Goal: Task Accomplishment & Management: Manage account settings

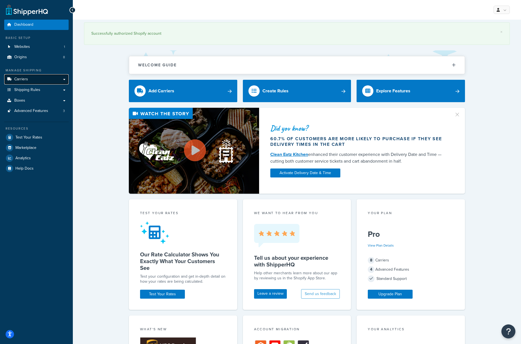
click at [22, 79] on span "Carriers" at bounding box center [21, 79] width 14 height 5
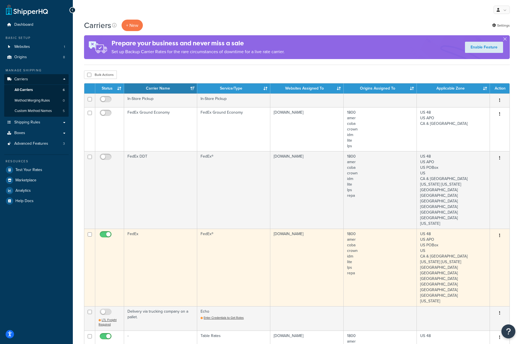
click at [142, 229] on td "FedEx" at bounding box center [160, 268] width 73 height 78
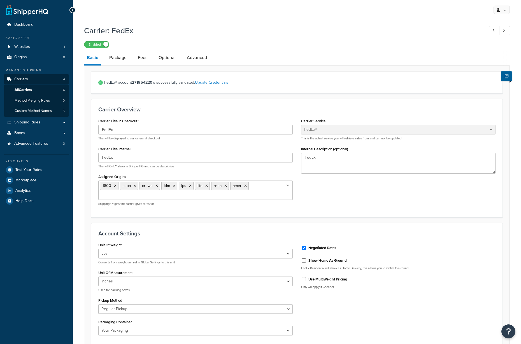
select select "fedEx"
select select "REGULAR_PICKUP"
select select "YOUR_PACKAGING"
click at [117, 60] on link "Package" at bounding box center [117, 57] width 23 height 13
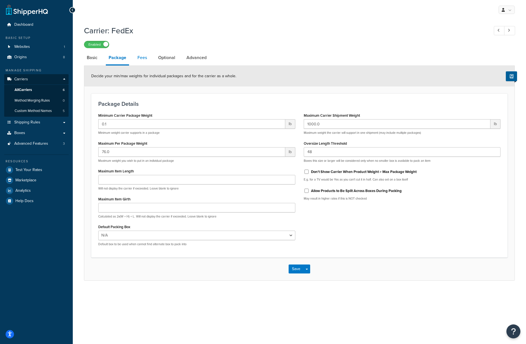
click at [143, 58] on link "Fees" at bounding box center [142, 57] width 15 height 13
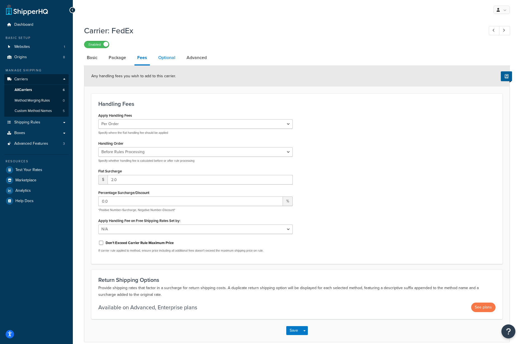
click at [159, 58] on link "Optional" at bounding box center [166, 57] width 23 height 13
select select "business"
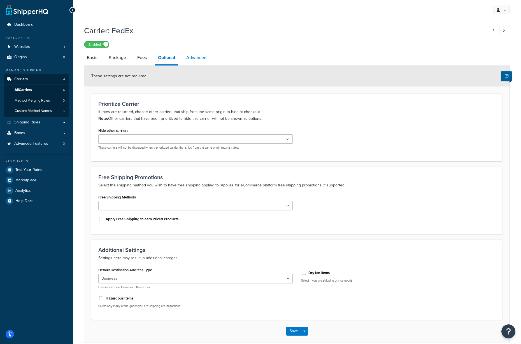
click at [196, 57] on link "Advanced" at bounding box center [196, 57] width 26 height 13
select select "false"
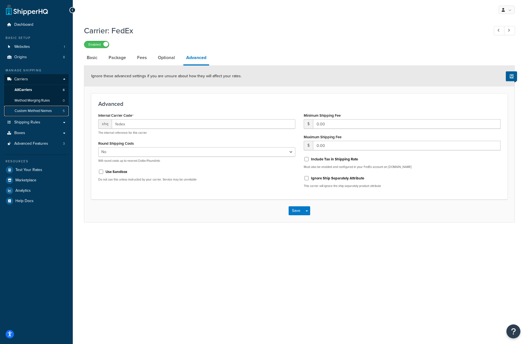
click at [22, 111] on span "Custom Method Names" at bounding box center [33, 111] width 37 height 5
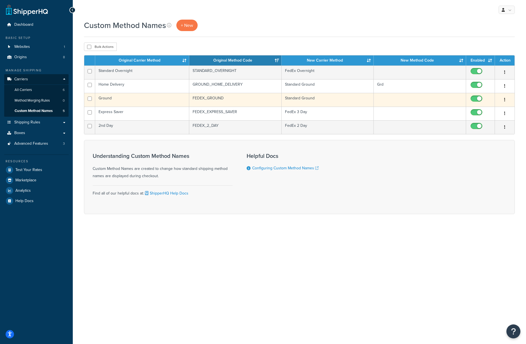
click at [506, 99] on button "button" at bounding box center [505, 99] width 8 height 9
click at [473, 108] on link "Edit" at bounding box center [482, 110] width 44 height 11
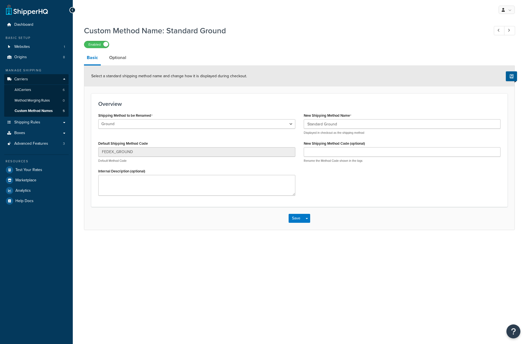
select select "542925"
click at [123, 59] on link "Optional" at bounding box center [117, 57] width 23 height 13
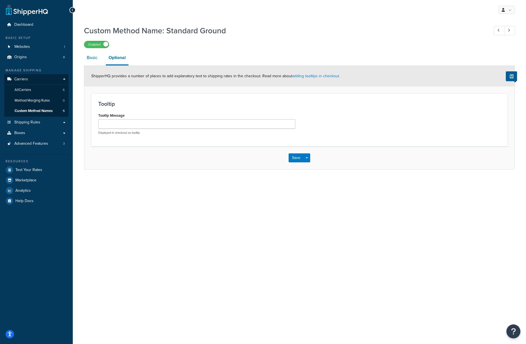
click at [90, 58] on link "Basic" at bounding box center [92, 57] width 16 height 13
select select "542925"
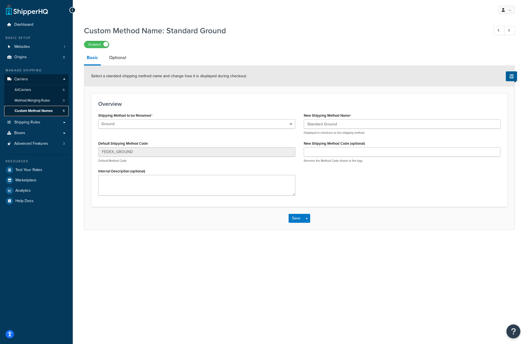
click at [40, 109] on span "Custom Method Names" at bounding box center [34, 111] width 38 height 5
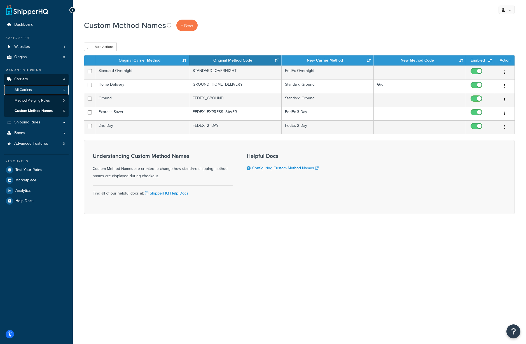
click at [28, 90] on span "All Carriers" at bounding box center [23, 90] width 17 height 5
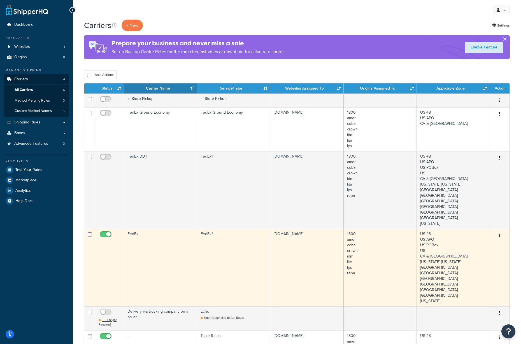
click at [498, 231] on button "button" at bounding box center [499, 235] width 8 height 9
click at [469, 224] on link "Edit" at bounding box center [477, 224] width 44 height 11
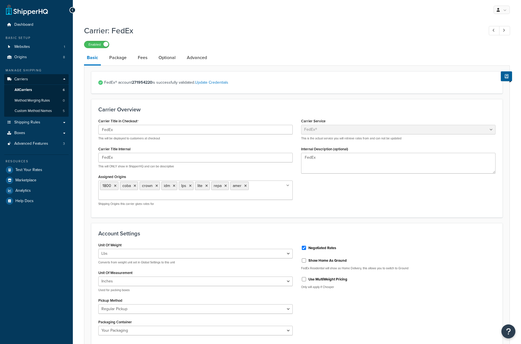
select select "fedEx"
select select "REGULAR_PICKUP"
select select "YOUR_PACKAGING"
click at [37, 113] on span "Custom Method Names" at bounding box center [33, 111] width 37 height 5
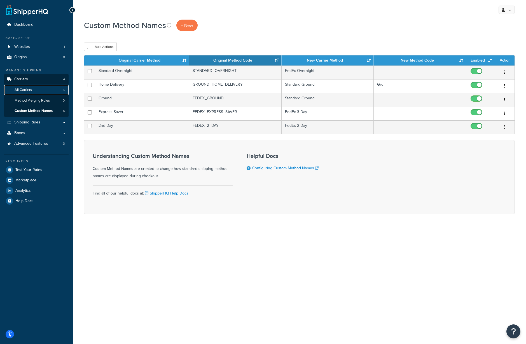
click at [29, 90] on span "All Carriers" at bounding box center [23, 90] width 17 height 5
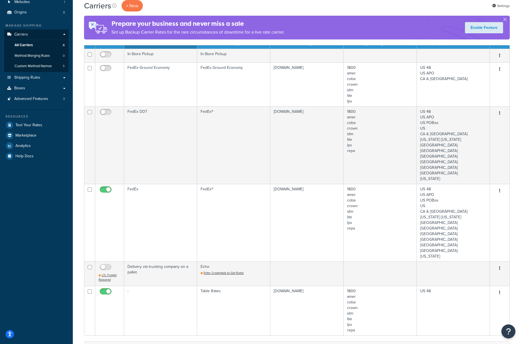
scroll to position [58, 0]
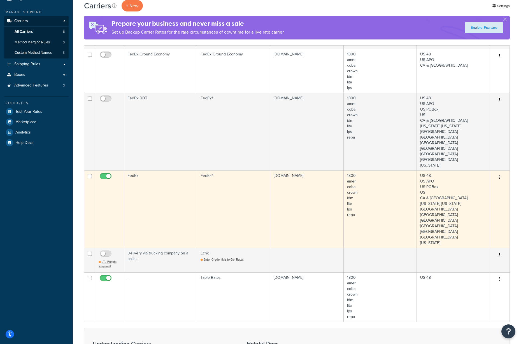
click at [501, 173] on button "button" at bounding box center [499, 177] width 8 height 9
click at [473, 167] on link "Edit" at bounding box center [477, 165] width 44 height 11
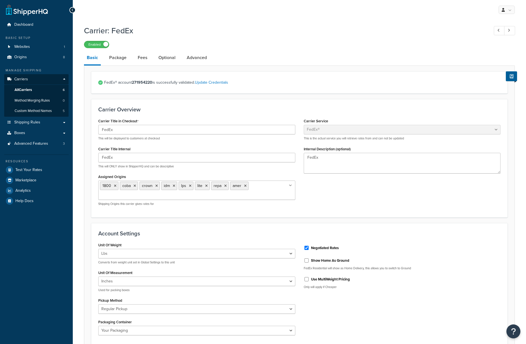
select select "fedEx"
select select "REGULAR_PICKUP"
select select "YOUR_PACKAGING"
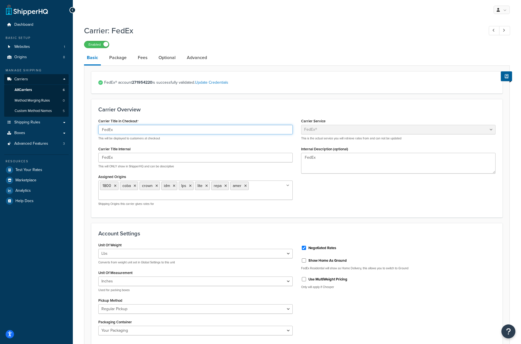
drag, startPoint x: 129, startPoint y: 132, endPoint x: 100, endPoint y: 132, distance: 28.8
click at [100, 132] on input "FedEx" at bounding box center [195, 130] width 194 height 10
type input "."
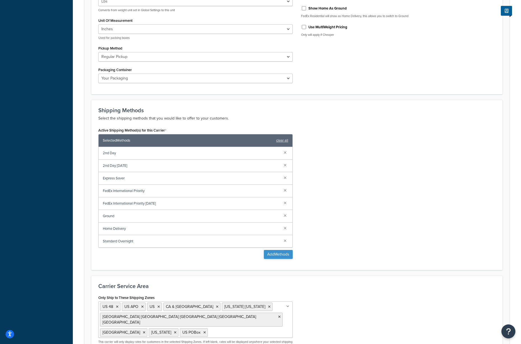
scroll to position [304, 0]
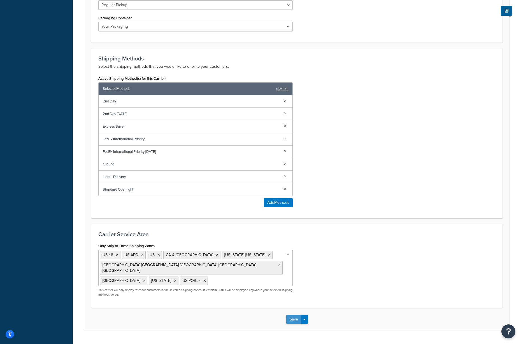
type input "-"
click at [295, 315] on button "Save" at bounding box center [293, 319] width 15 height 9
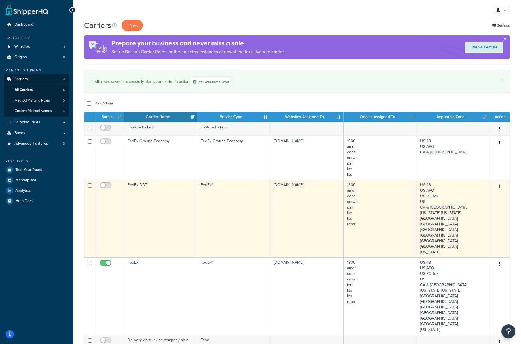
scroll to position [58, 0]
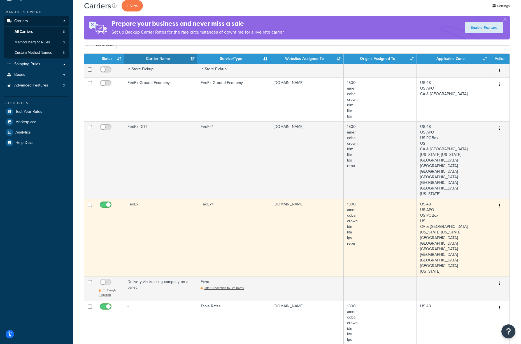
click at [172, 199] on td "FedEx" at bounding box center [160, 238] width 73 height 78
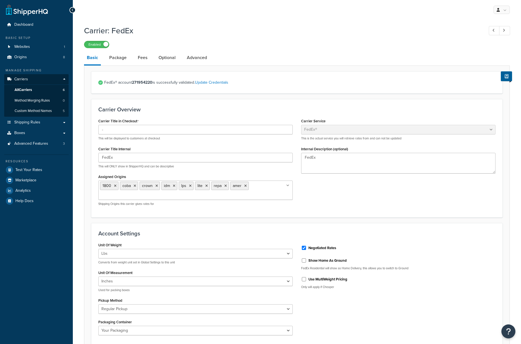
select select "fedEx"
select select "REGULAR_PICKUP"
select select "YOUR_PACKAGING"
drag, startPoint x: 107, startPoint y: 129, endPoint x: 92, endPoint y: 129, distance: 15.1
click at [92, 129] on div "Carrier Overview Carrier Title in Checkout - This will be displayed to customer…" at bounding box center [296, 158] width 411 height 118
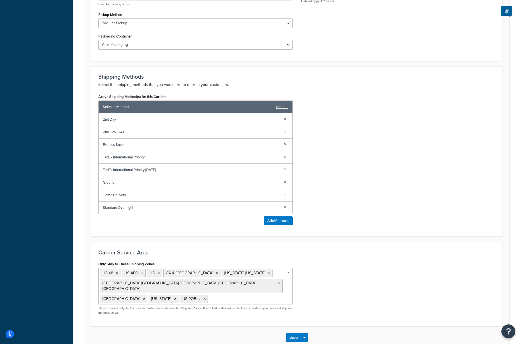
scroll to position [304, 0]
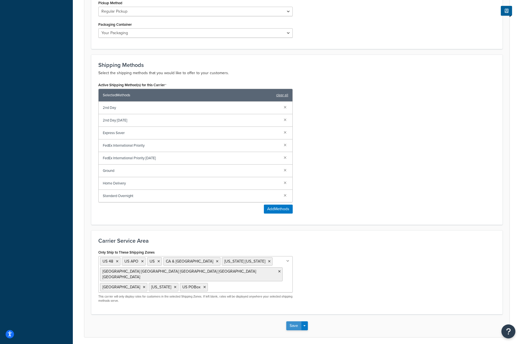
click at [292, 314] on div "Save Save Dropdown Save and Edit" at bounding box center [296, 325] width 425 height 23
click at [292, 321] on button "Save" at bounding box center [293, 325] width 15 height 9
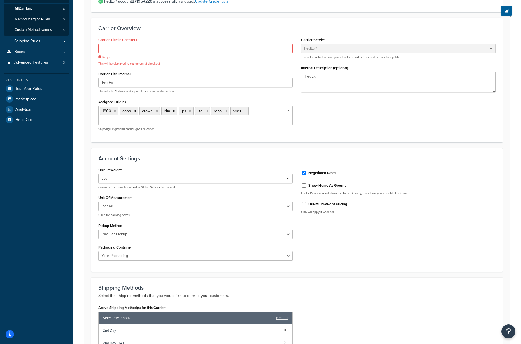
scroll to position [0, 0]
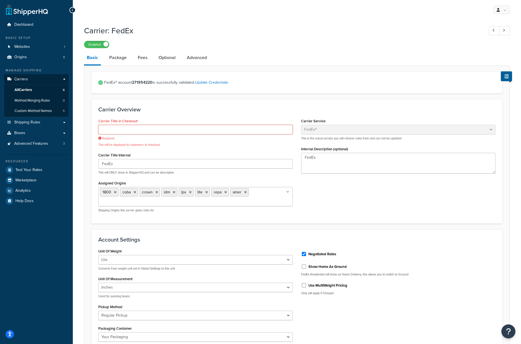
click at [124, 134] on input "Carrier Title in Checkout" at bounding box center [195, 130] width 194 height 10
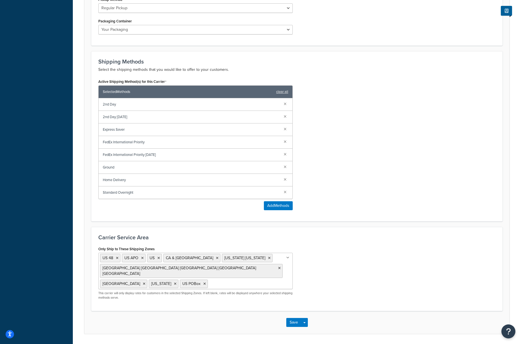
scroll to position [304, 0]
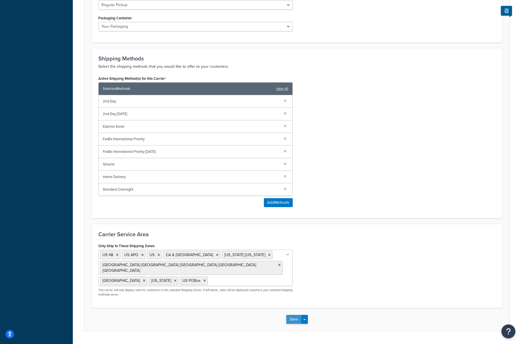
type input "-"
click at [290, 315] on button "Save" at bounding box center [293, 319] width 15 height 9
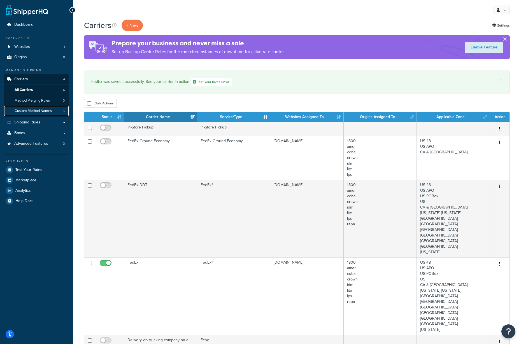
click at [36, 109] on span "Custom Method Names" at bounding box center [33, 111] width 37 height 5
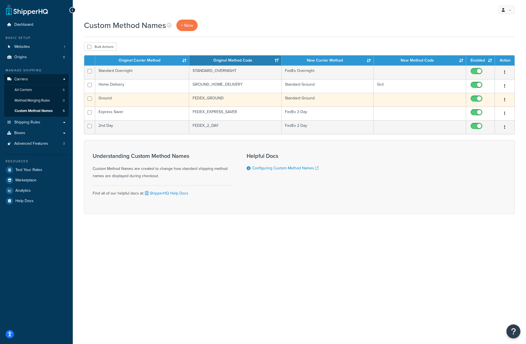
click at [503, 98] on button "button" at bounding box center [505, 99] width 8 height 9
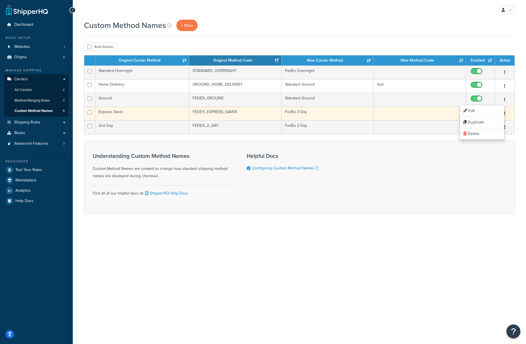
click at [479, 110] on input "checkbox" at bounding box center [476, 113] width 15 height 7
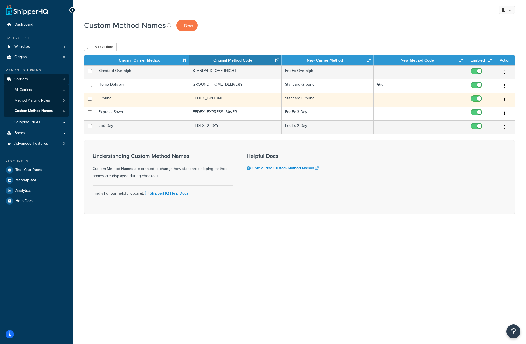
click at [505, 98] on icon "button" at bounding box center [504, 100] width 1 height 4
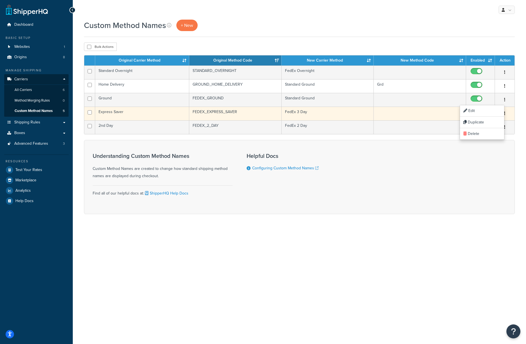
click at [480, 111] on input "checkbox" at bounding box center [476, 113] width 15 height 7
click at [478, 110] on input "checkbox" at bounding box center [476, 113] width 15 height 7
checkbox input "true"
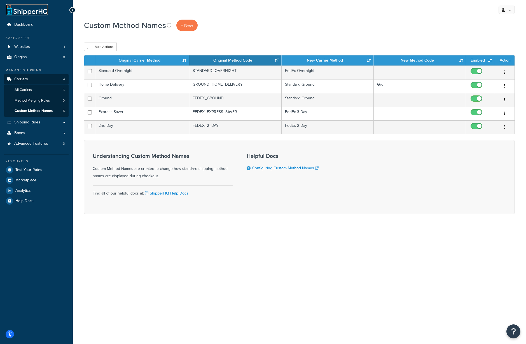
click at [23, 10] on link at bounding box center [27, 9] width 42 height 11
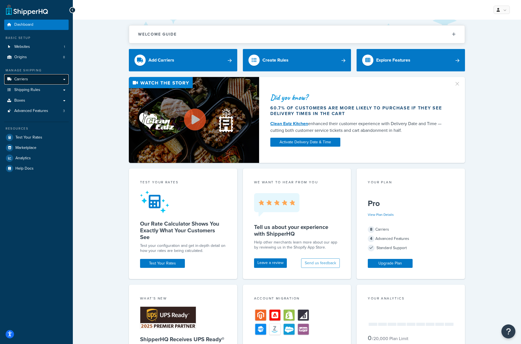
click at [31, 79] on link "Carriers" at bounding box center [36, 79] width 64 height 10
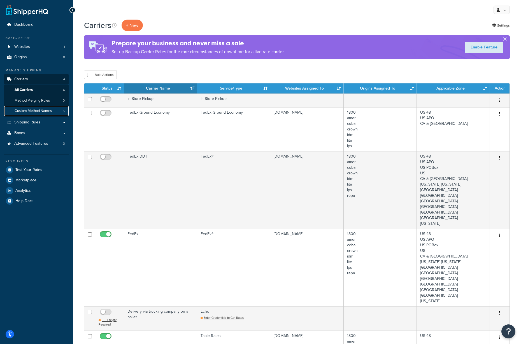
click at [33, 111] on span "Custom Method Names" at bounding box center [33, 111] width 37 height 5
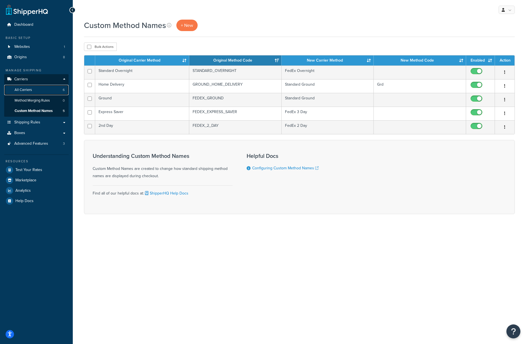
click at [30, 89] on span "All Carriers" at bounding box center [23, 90] width 17 height 5
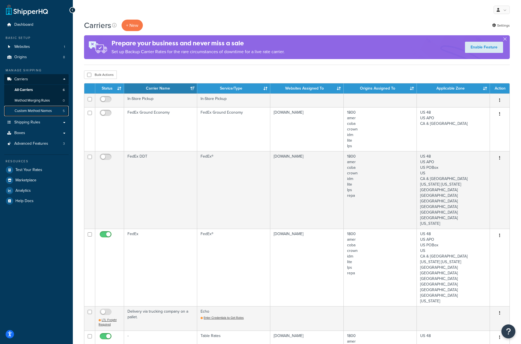
click at [22, 109] on span "Custom Method Names" at bounding box center [33, 111] width 37 height 5
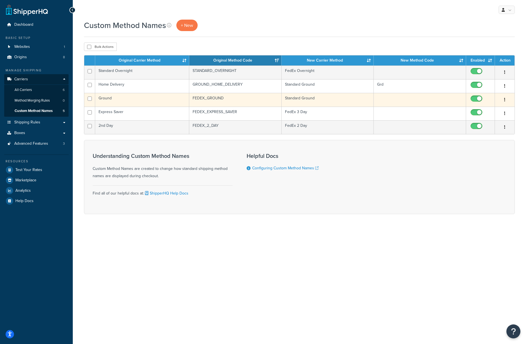
click at [100, 99] on td "Ground" at bounding box center [142, 100] width 94 height 14
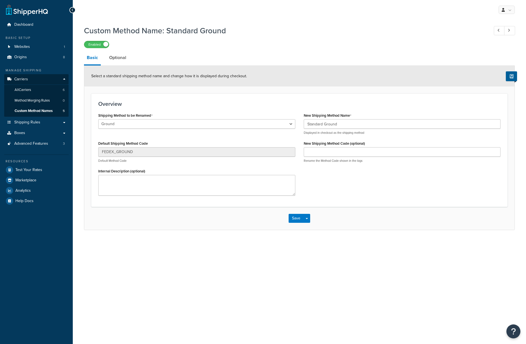
select select "542925"
click at [113, 59] on link "Optional" at bounding box center [117, 57] width 23 height 13
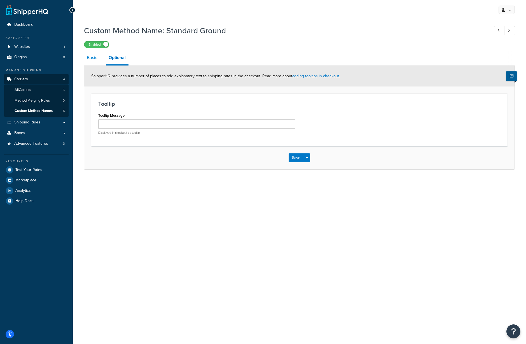
click at [95, 59] on link "Basic" at bounding box center [92, 57] width 16 height 13
select select "542925"
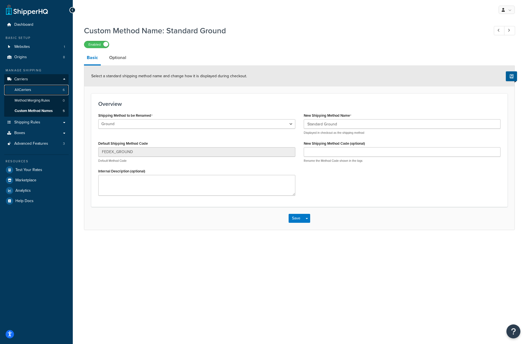
click at [24, 89] on span "All Carriers" at bounding box center [23, 90] width 17 height 5
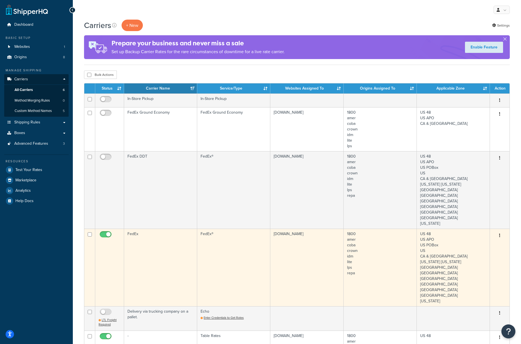
click at [500, 231] on button "button" at bounding box center [499, 235] width 8 height 9
click at [483, 223] on link "Edit" at bounding box center [477, 224] width 44 height 11
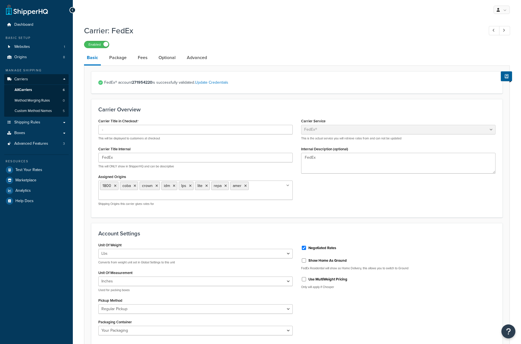
select select "fedEx"
select select "REGULAR_PICKUP"
select select "YOUR_PACKAGING"
click at [122, 58] on link "Package" at bounding box center [117, 57] width 23 height 13
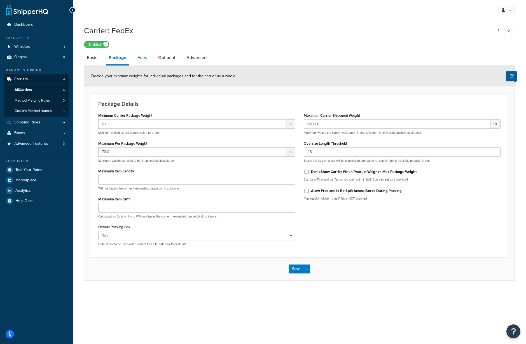
click at [140, 60] on link "Fees" at bounding box center [142, 57] width 15 height 13
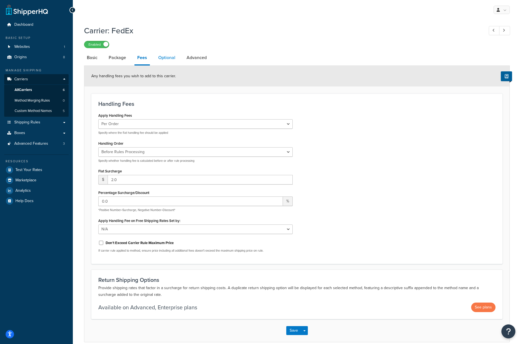
click at [157, 56] on link "Optional" at bounding box center [166, 57] width 23 height 13
select select "business"
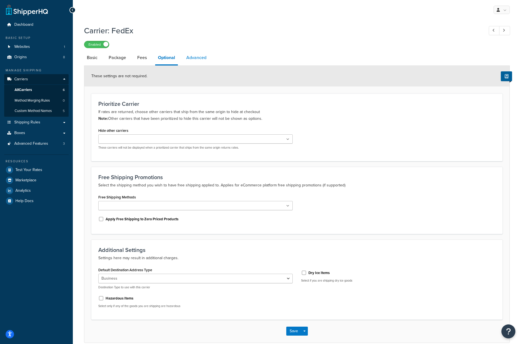
click at [187, 56] on link "Advanced" at bounding box center [196, 57] width 26 height 13
select select "false"
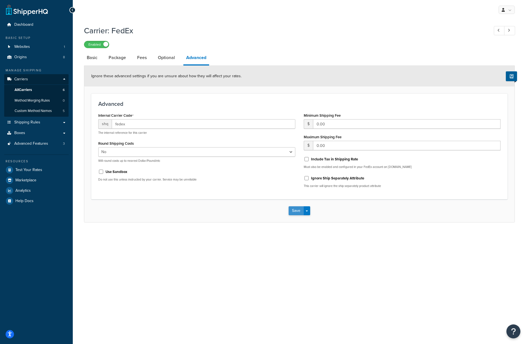
click at [298, 211] on button "Save" at bounding box center [296, 210] width 15 height 9
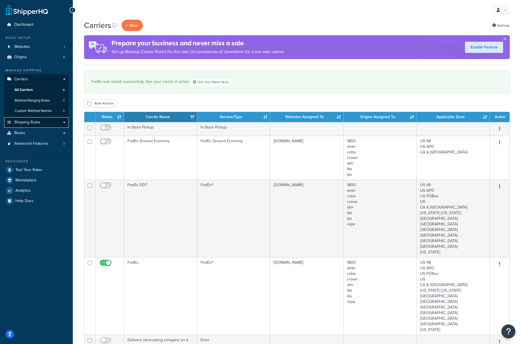
click at [63, 121] on link "Shipping Rules" at bounding box center [36, 122] width 64 height 10
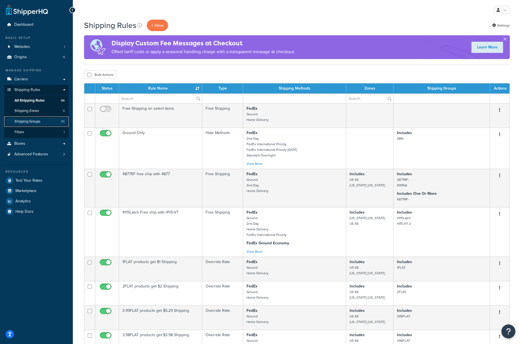
click at [27, 119] on span "Shipping Groups" at bounding box center [28, 121] width 26 height 5
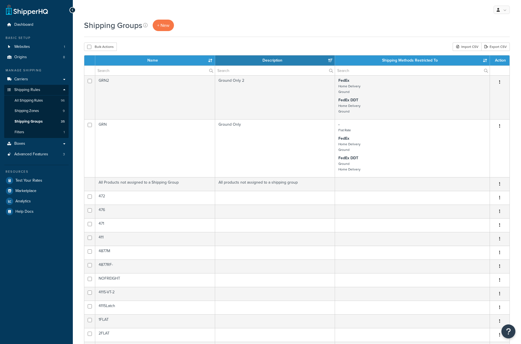
select select "15"
click at [132, 72] on input "text" at bounding box center [155, 71] width 120 height 10
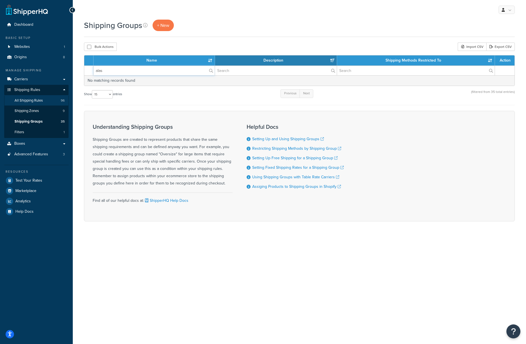
type input "alas"
click at [31, 100] on span "All Shipping Rules" at bounding box center [29, 100] width 28 height 5
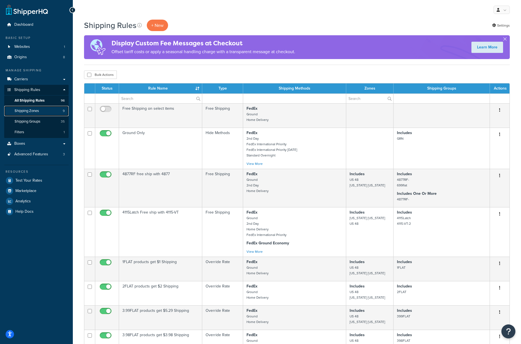
click at [29, 110] on span "Shipping Zones" at bounding box center [27, 111] width 24 height 5
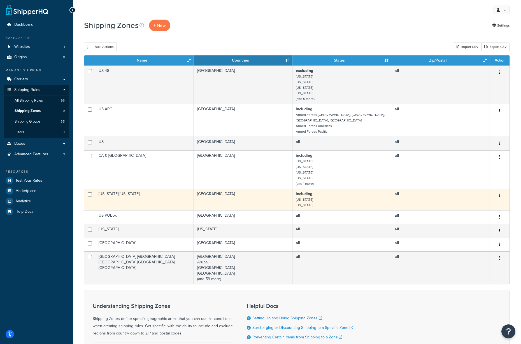
click at [498, 193] on button "button" at bounding box center [499, 195] width 8 height 9
click at [475, 200] on link "Edit" at bounding box center [477, 201] width 44 height 11
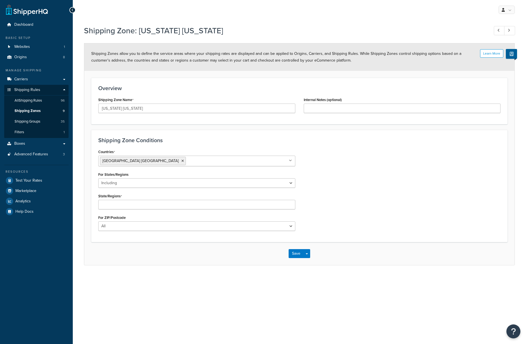
select select "including"
click at [21, 104] on link "All Shipping Rules 96" at bounding box center [36, 100] width 64 height 10
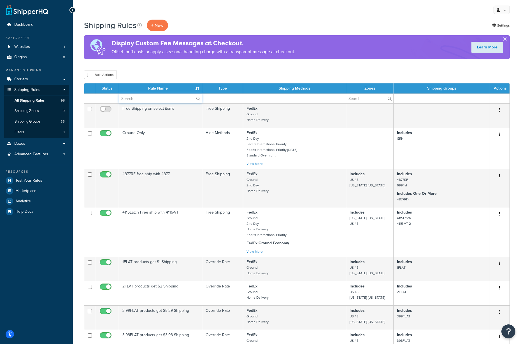
click at [150, 100] on input "text" at bounding box center [160, 99] width 83 height 10
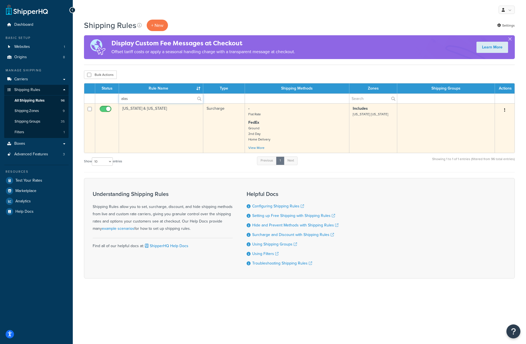
type input "alas"
click at [505, 110] on icon "button" at bounding box center [504, 110] width 1 height 4
click at [481, 121] on link "Edit" at bounding box center [486, 120] width 44 height 11
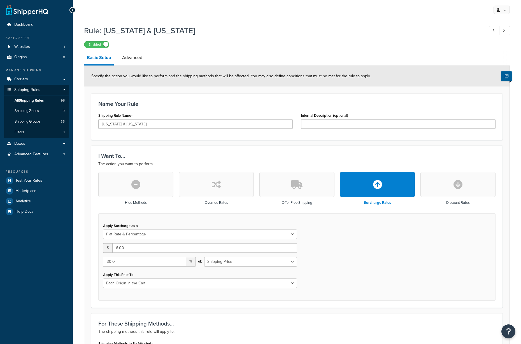
select select "FLAT_RATE_AND_PERCENTAGE"
select select "LOCATION"
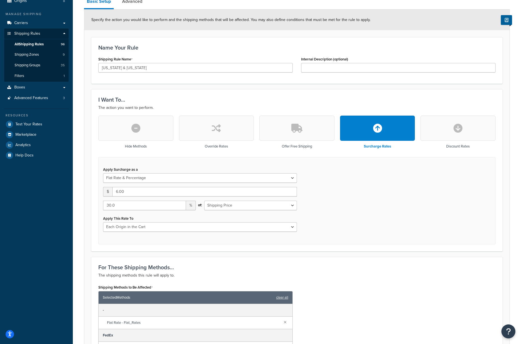
scroll to position [58, 0]
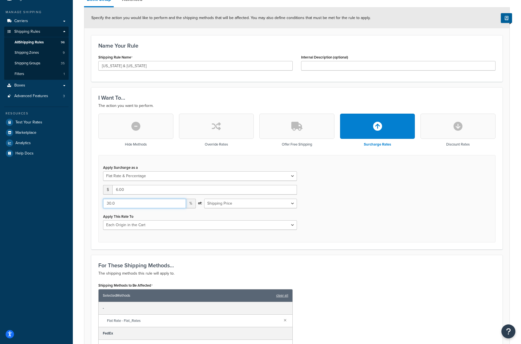
drag, startPoint x: 124, startPoint y: 206, endPoint x: 102, endPoint y: 206, distance: 21.8
click at [102, 206] on div "30.0 %" at bounding box center [149, 206] width 101 height 14
type input "0"
click at [333, 211] on div "Apply Surcharge as a Flat Rate Percentage Flat Rate & Percentage $ 6.00 0 % of:…" at bounding box center [296, 198] width 397 height 87
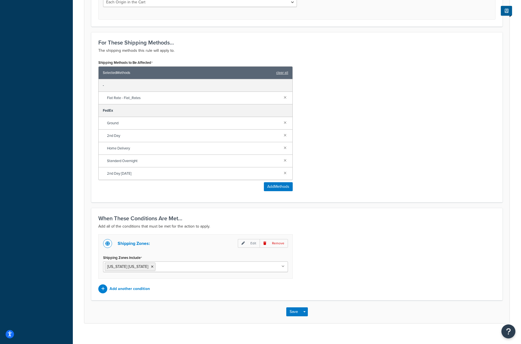
scroll to position [289, 0]
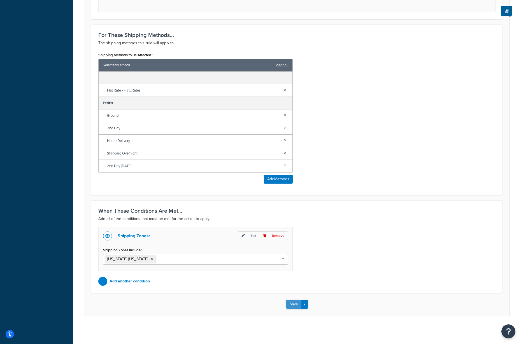
click at [294, 306] on button "Save" at bounding box center [293, 304] width 15 height 9
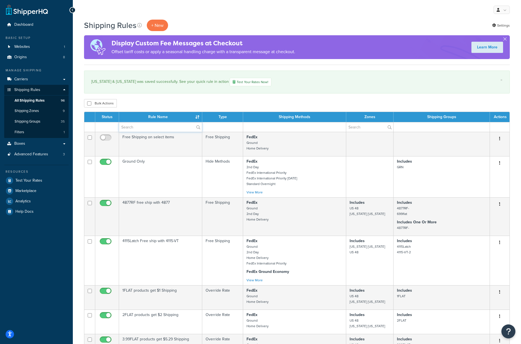
click at [150, 126] on input "text" at bounding box center [160, 127] width 83 height 10
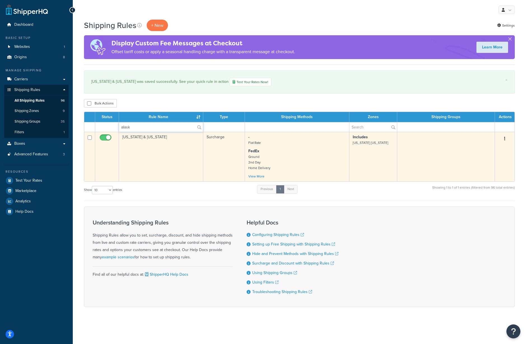
type input "alask"
click at [148, 138] on td "[US_STATE] & [US_STATE]" at bounding box center [161, 157] width 84 height 50
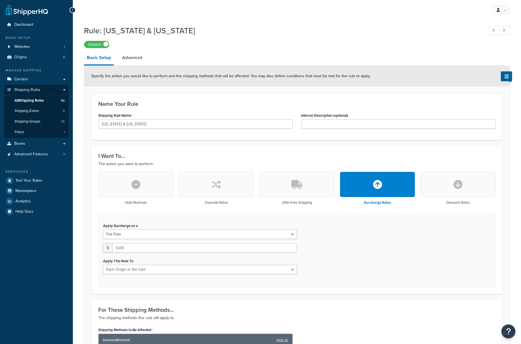
select select "LOCATION"
click at [127, 59] on link "Advanced" at bounding box center [132, 57] width 26 height 13
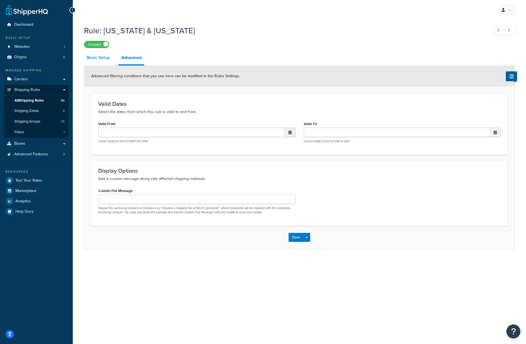
click at [100, 57] on link "Basic Setup" at bounding box center [98, 57] width 29 height 13
select select "LOCATION"
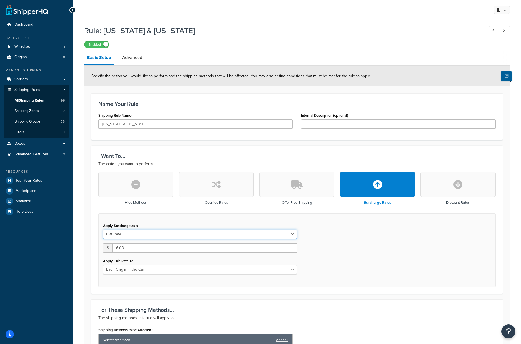
click at [170, 234] on select "Flat Rate Percentage Flat Rate & Percentage" at bounding box center [200, 235] width 194 height 10
select select "PERCENTAGE"
click at [103, 230] on select "Flat Rate Percentage Flat Rate & Percentage" at bounding box center [200, 235] width 194 height 10
drag, startPoint x: 108, startPoint y: 247, endPoint x: 102, endPoint y: 248, distance: 6.8
click at [102, 248] on div "0.00 %" at bounding box center [149, 250] width 101 height 14
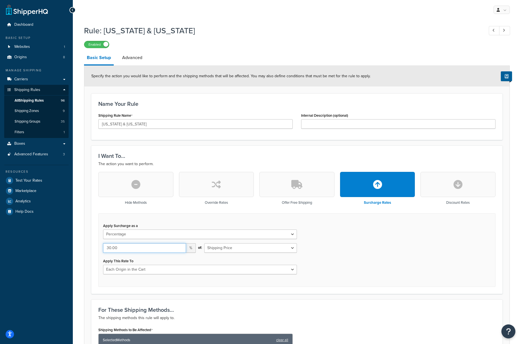
type input "30.00"
click at [212, 268] on select "Entire Cart Each Shipment in the Cart Each Origin in the Cart Each Shipping Gro…" at bounding box center [200, 270] width 194 height 10
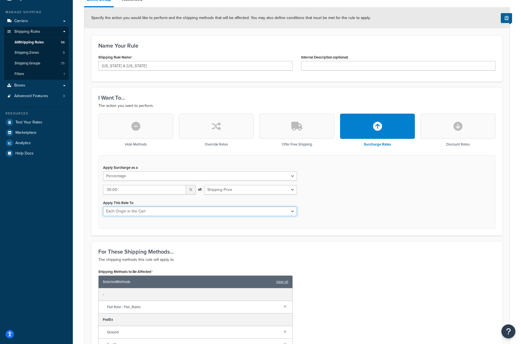
click at [249, 212] on select "Entire Cart Each Shipment in the Cart Each Origin in the Cart Each Shipping Gro…" at bounding box center [200, 212] width 194 height 10
select select "CART"
click at [103, 207] on select "Entire Cart Each Shipment in the Cart Each Origin in the Cart Each Shipping Gro…" at bounding box center [200, 212] width 194 height 10
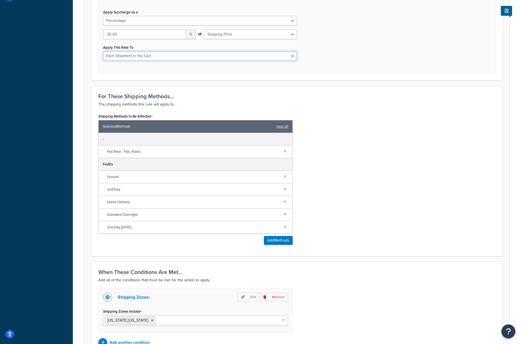
scroll to position [233, 0]
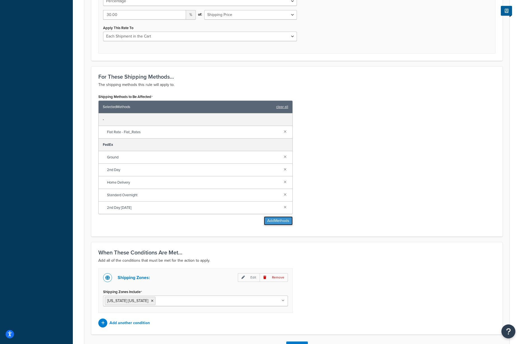
click at [272, 222] on button "Add Methods" at bounding box center [278, 220] width 29 height 9
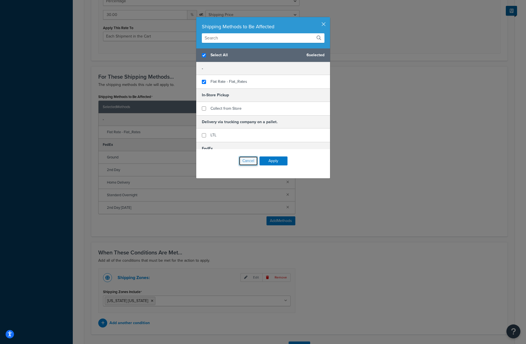
click at [239, 159] on button "Cancel" at bounding box center [248, 161] width 19 height 10
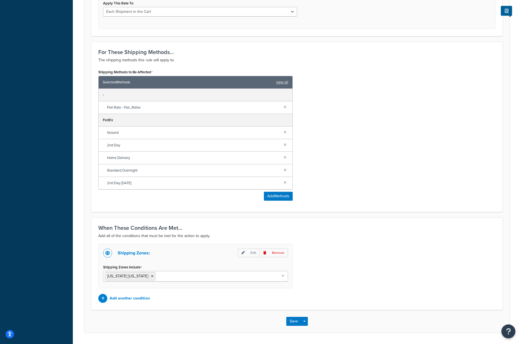
scroll to position [275, 0]
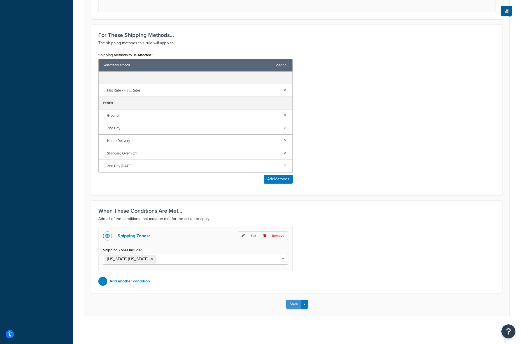
click at [294, 304] on button "Save" at bounding box center [293, 304] width 15 height 9
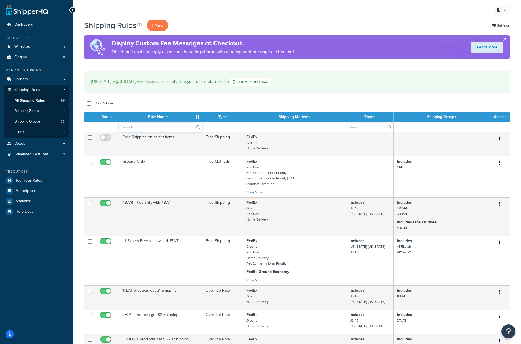
click at [155, 130] on input "text" at bounding box center [160, 127] width 83 height 10
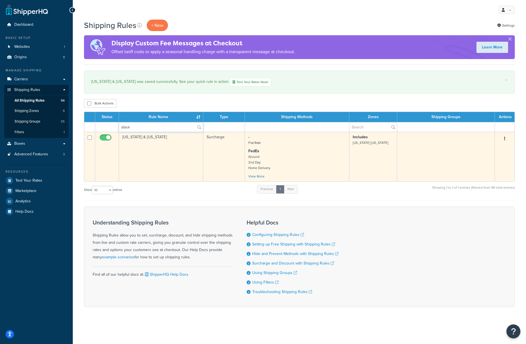
type input "alask"
click at [145, 139] on td "[US_STATE] & [US_STATE]" at bounding box center [161, 157] width 84 height 50
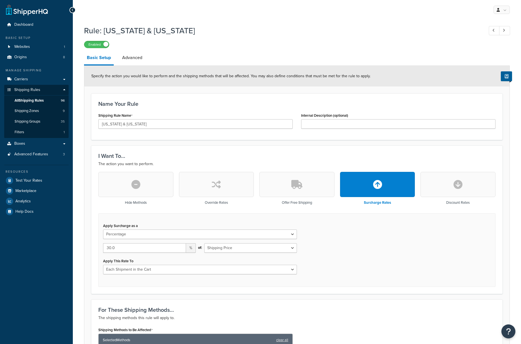
select select "PERCENTAGE"
select select "CART"
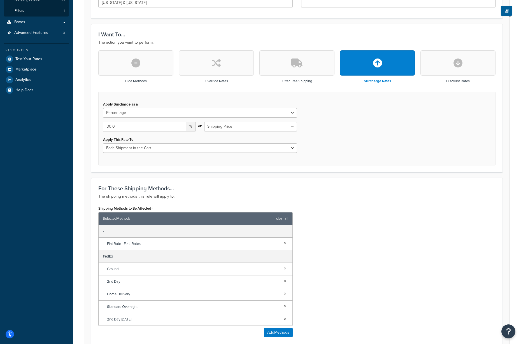
scroll to position [100, 0]
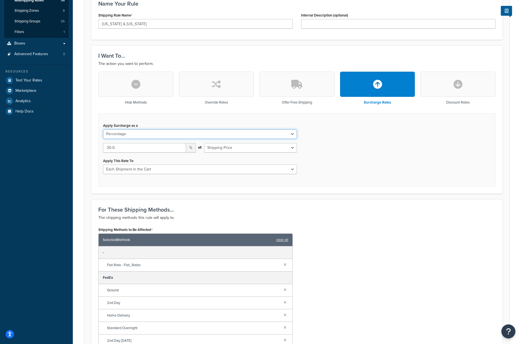
click at [293, 135] on select "Flat Rate Percentage Flat Rate & Percentage" at bounding box center [200, 134] width 194 height 10
select select "FLAT_RATE_AND_PERCENTAGE"
click at [103, 129] on select "Flat Rate Percentage Flat Rate & Percentage" at bounding box center [200, 134] width 194 height 10
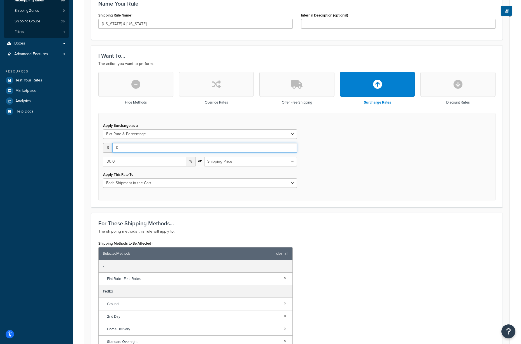
drag, startPoint x: 126, startPoint y: 147, endPoint x: 116, endPoint y: 149, distance: 10.3
click at [116, 149] on input "0" at bounding box center [204, 148] width 184 height 10
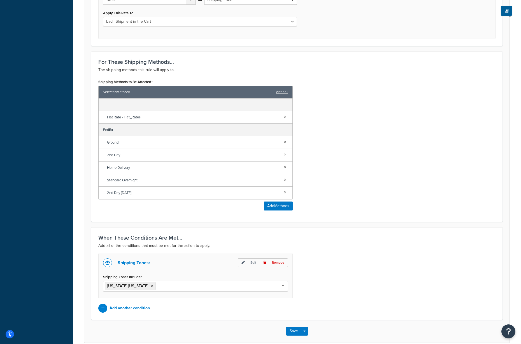
scroll to position [275, 0]
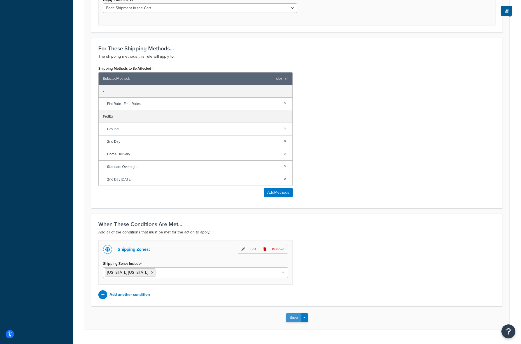
type input "6.00"
click at [291, 316] on button "Save" at bounding box center [293, 317] width 15 height 9
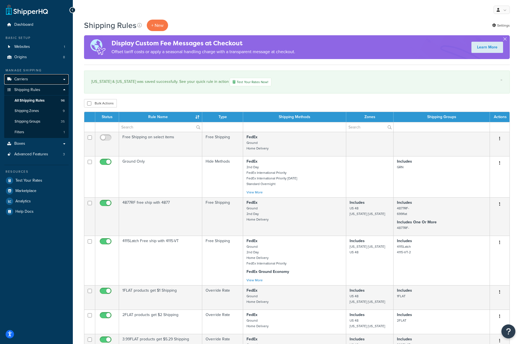
click at [55, 82] on link "Carriers" at bounding box center [36, 79] width 64 height 10
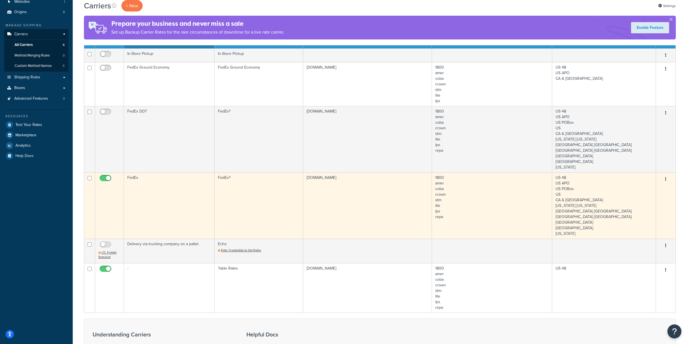
scroll to position [58, 0]
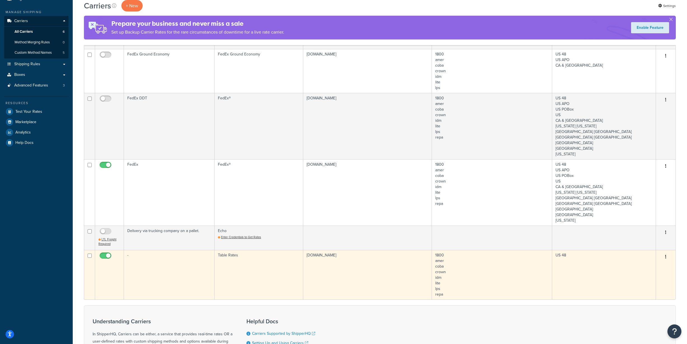
click at [520, 250] on td "US 48" at bounding box center [605, 275] width 104 height 50
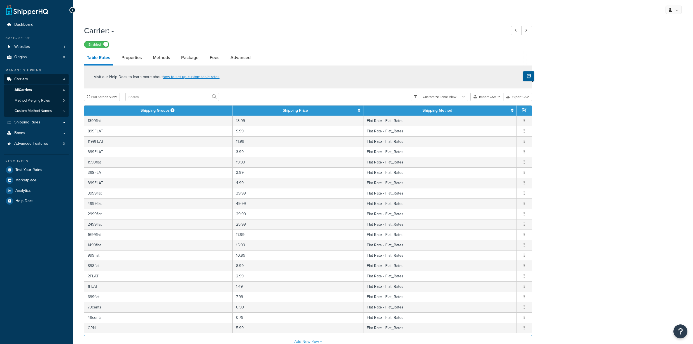
select select "25"
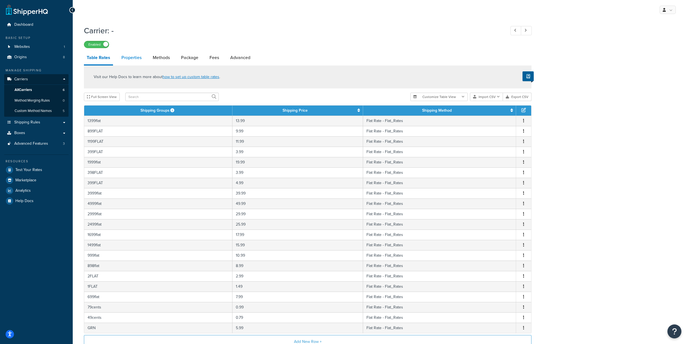
click at [123, 55] on link "Properties" at bounding box center [132, 57] width 26 height 13
select select "HIGHEST"
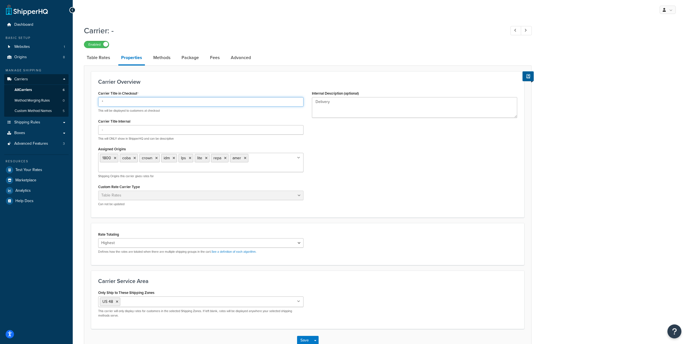
drag, startPoint x: 111, startPoint y: 100, endPoint x: 91, endPoint y: 100, distance: 20.4
click at [91, 100] on form "Carrier Overview Carrier Title in Checkout * This will be displayed to customer…" at bounding box center [307, 211] width 447 height 280
type input "-"
click at [300, 339] on button "Save" at bounding box center [304, 340] width 15 height 9
